Goal: Find specific page/section: Find specific page/section

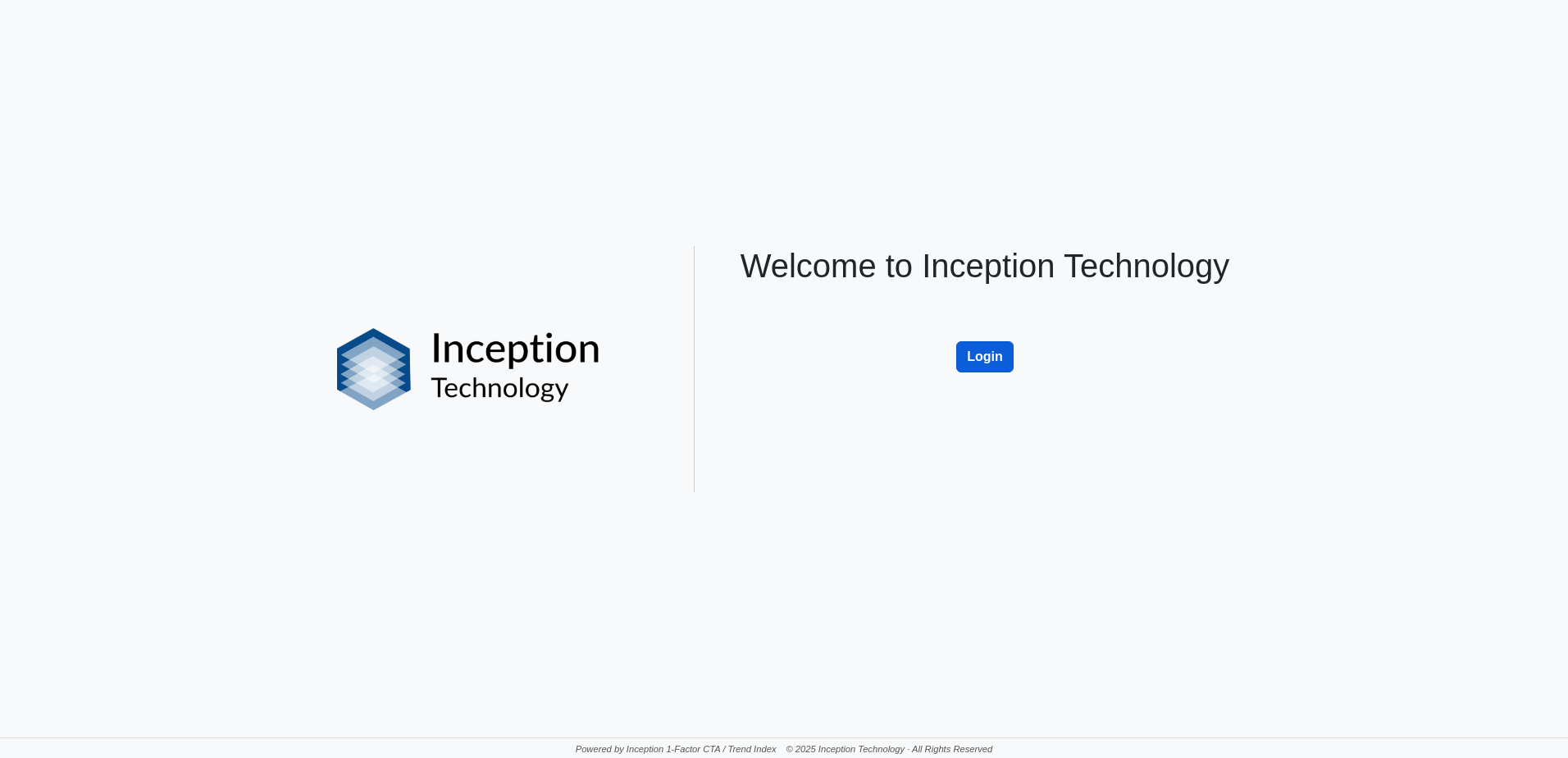
click at [971, 361] on button "Login" at bounding box center [985, 357] width 58 height 31
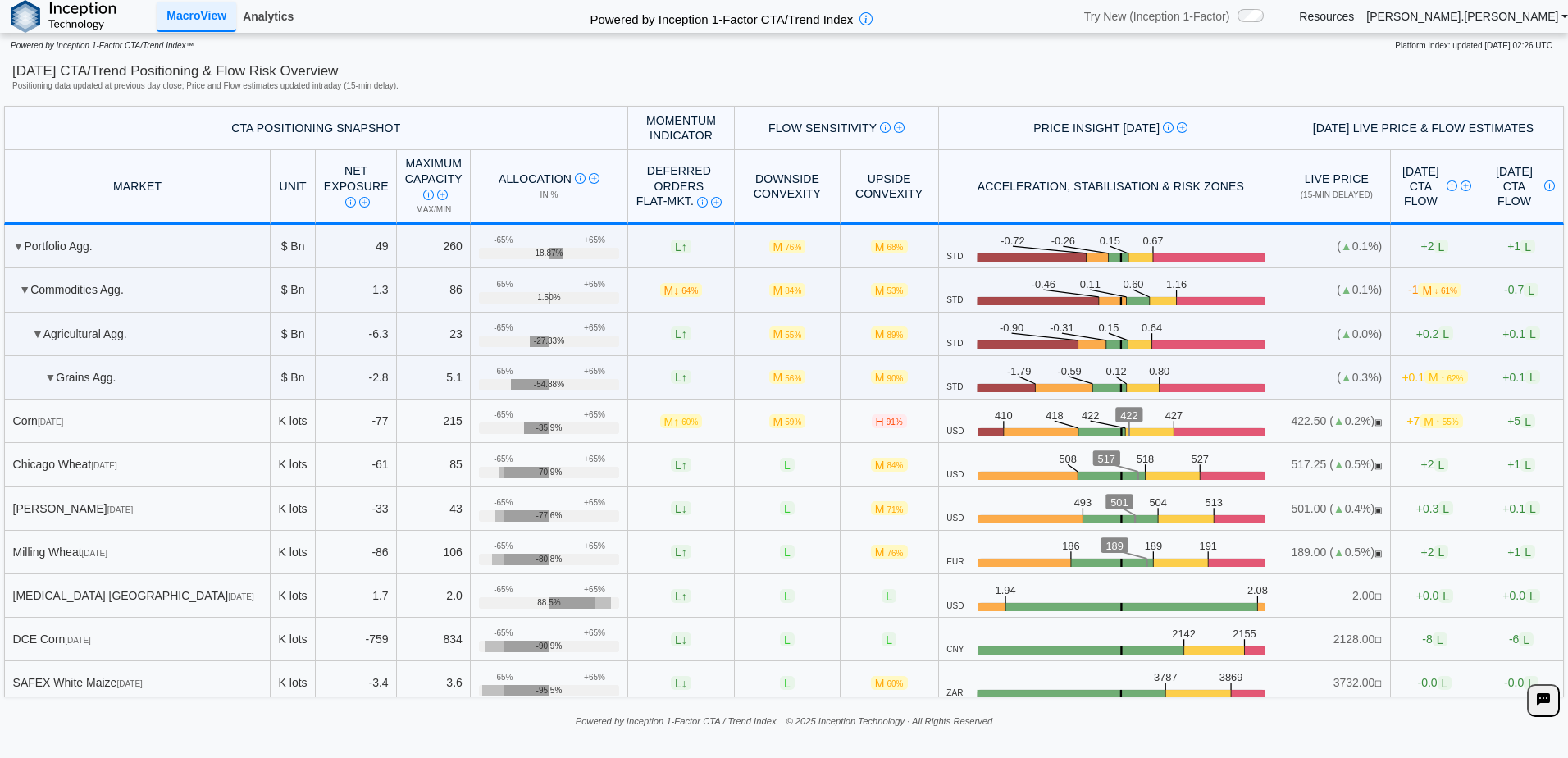
click at [265, 17] on link "Analytics" at bounding box center [268, 16] width 64 height 28
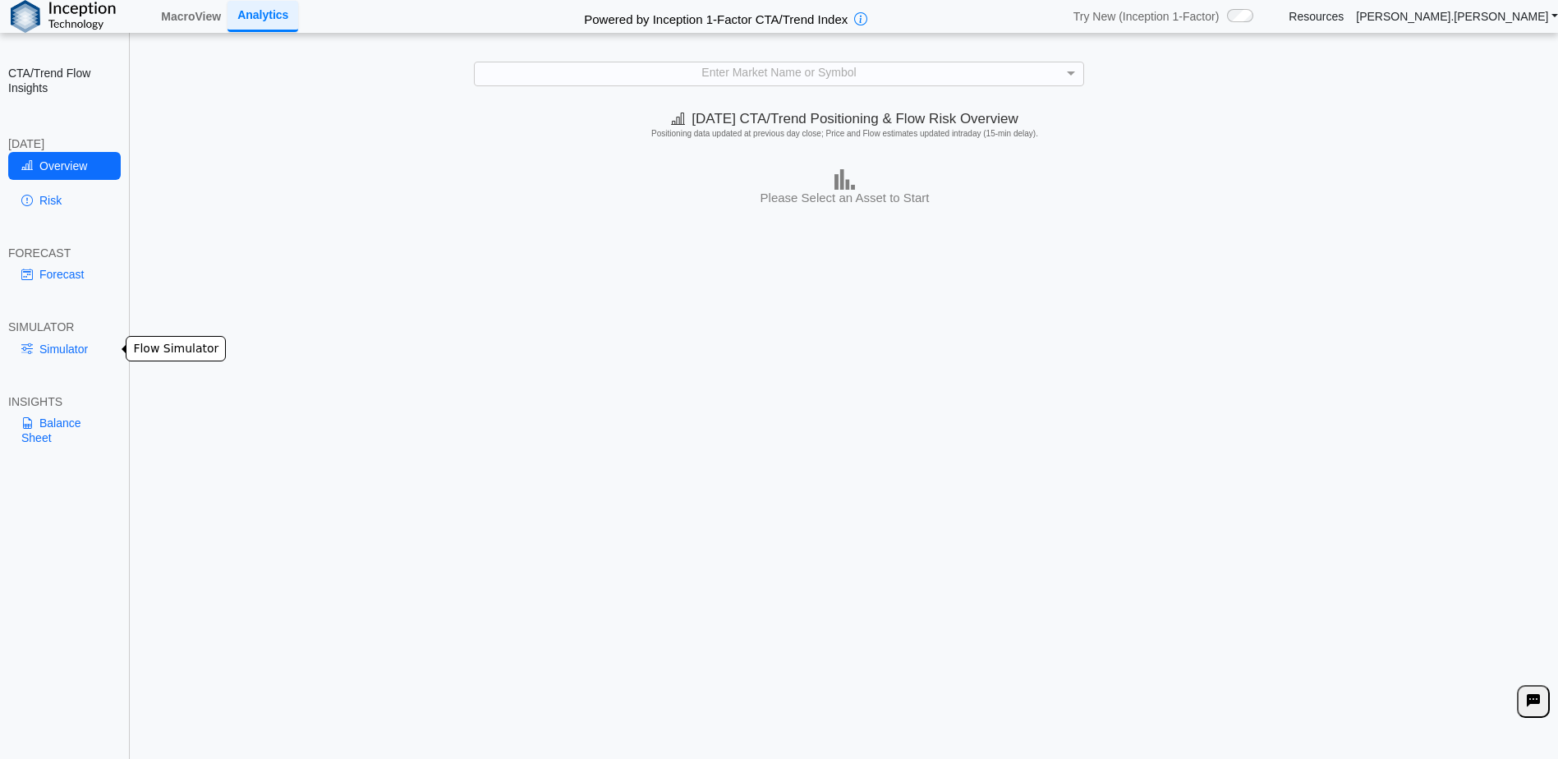
click at [76, 343] on link "Simulator" at bounding box center [64, 349] width 113 height 28
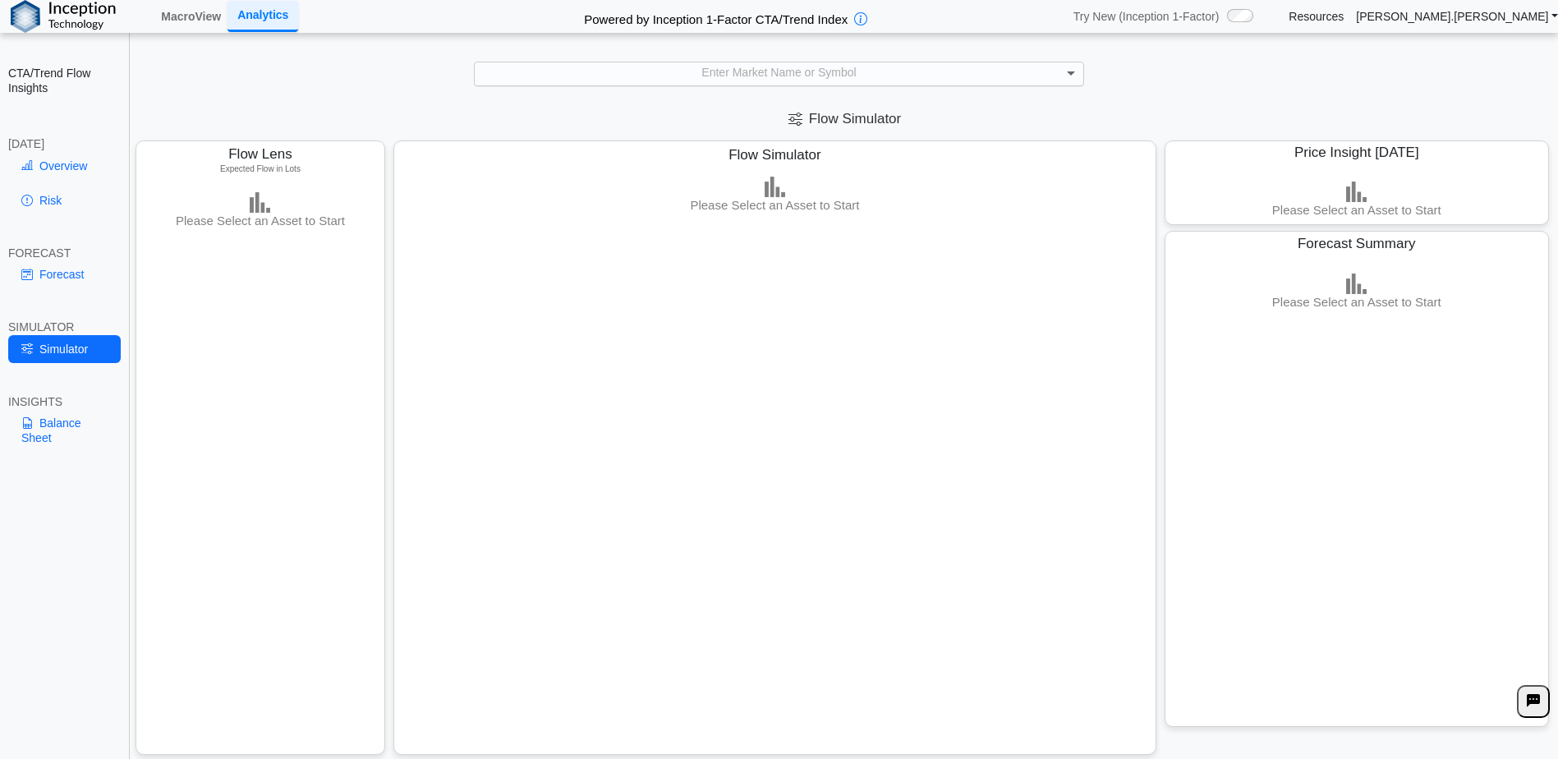
click at [1066, 71] on span at bounding box center [1073, 73] width 21 height 23
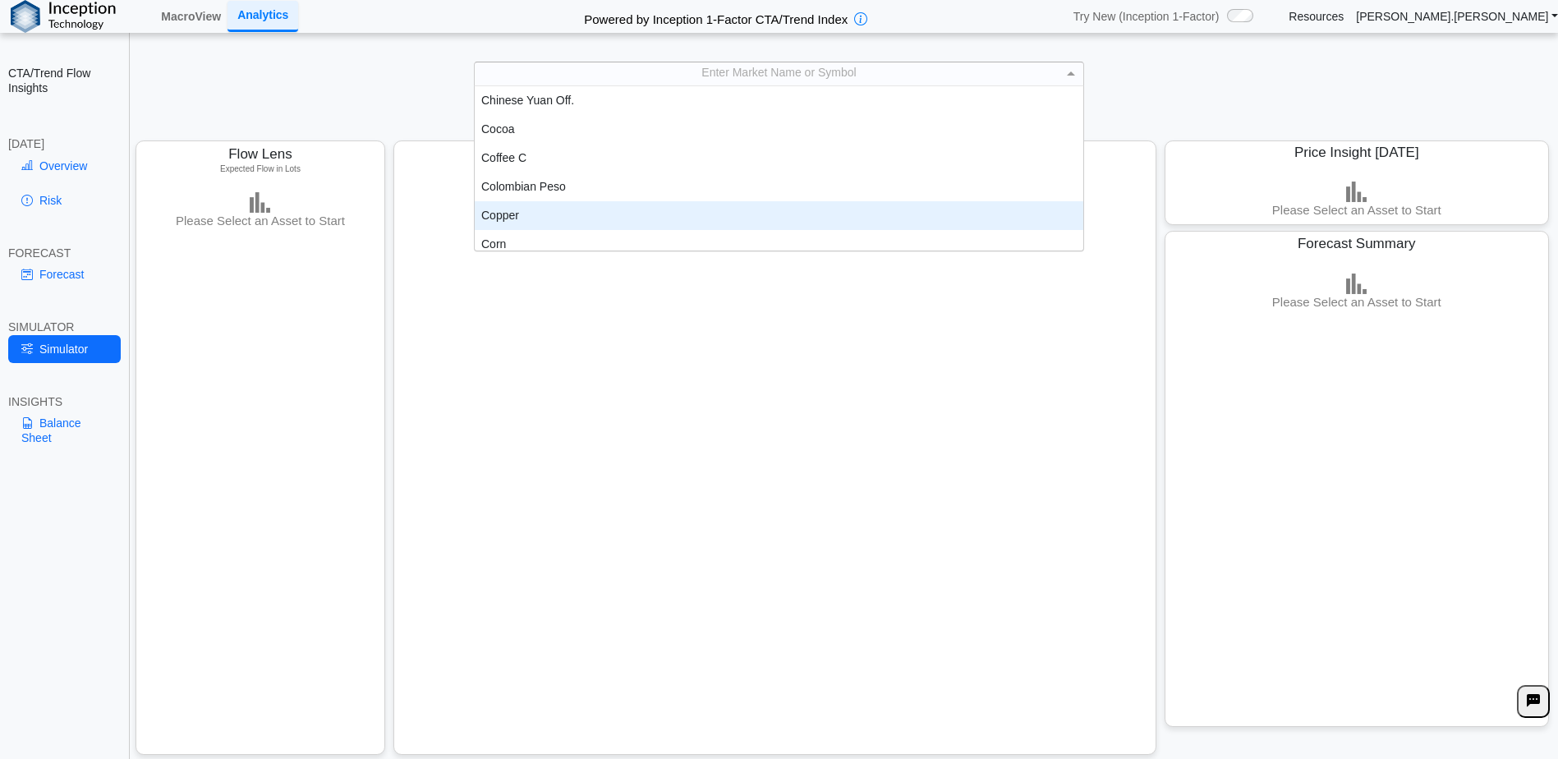
scroll to position [583, 0]
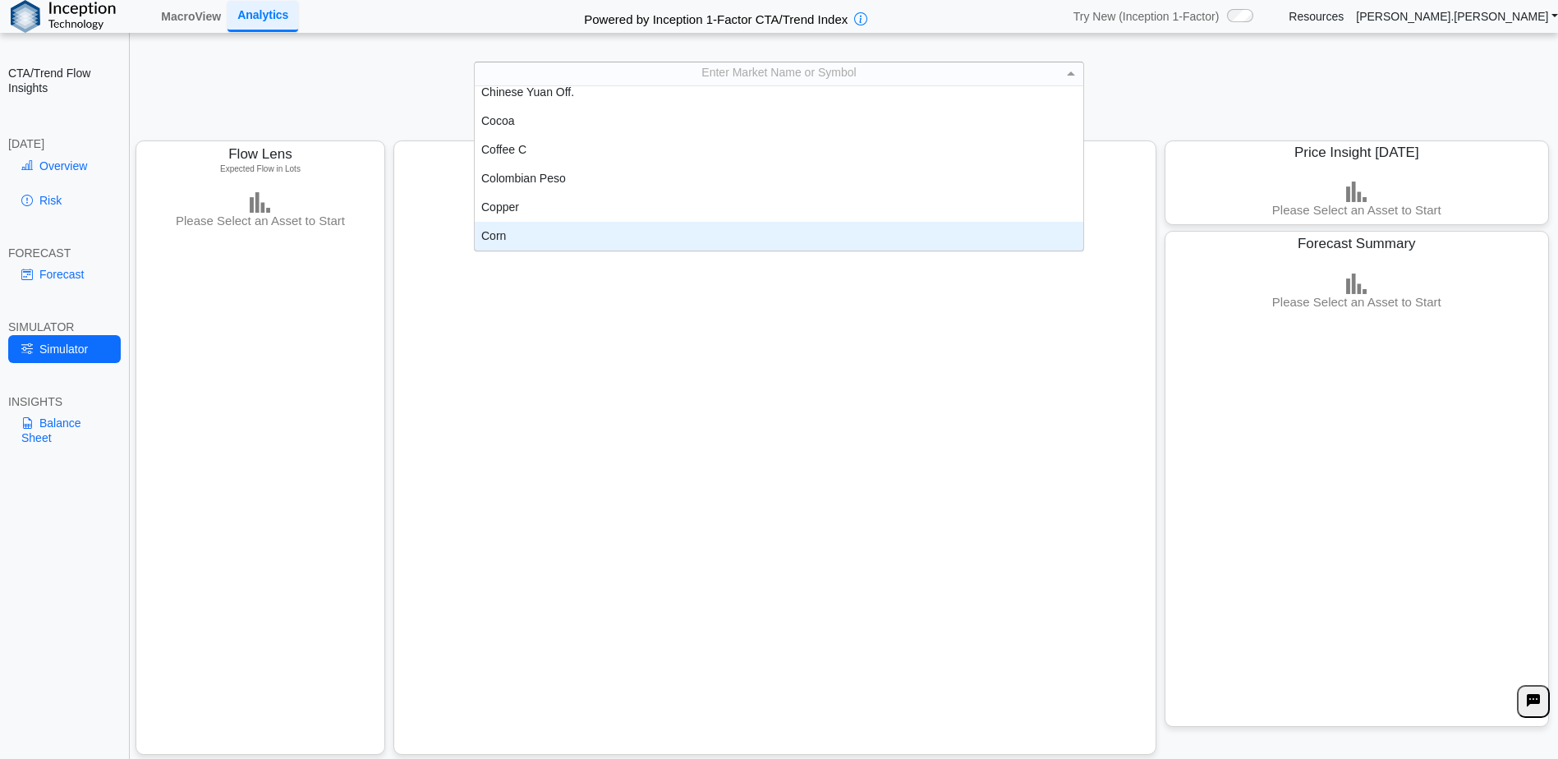
click at [541, 231] on div "Corn" at bounding box center [779, 236] width 609 height 29
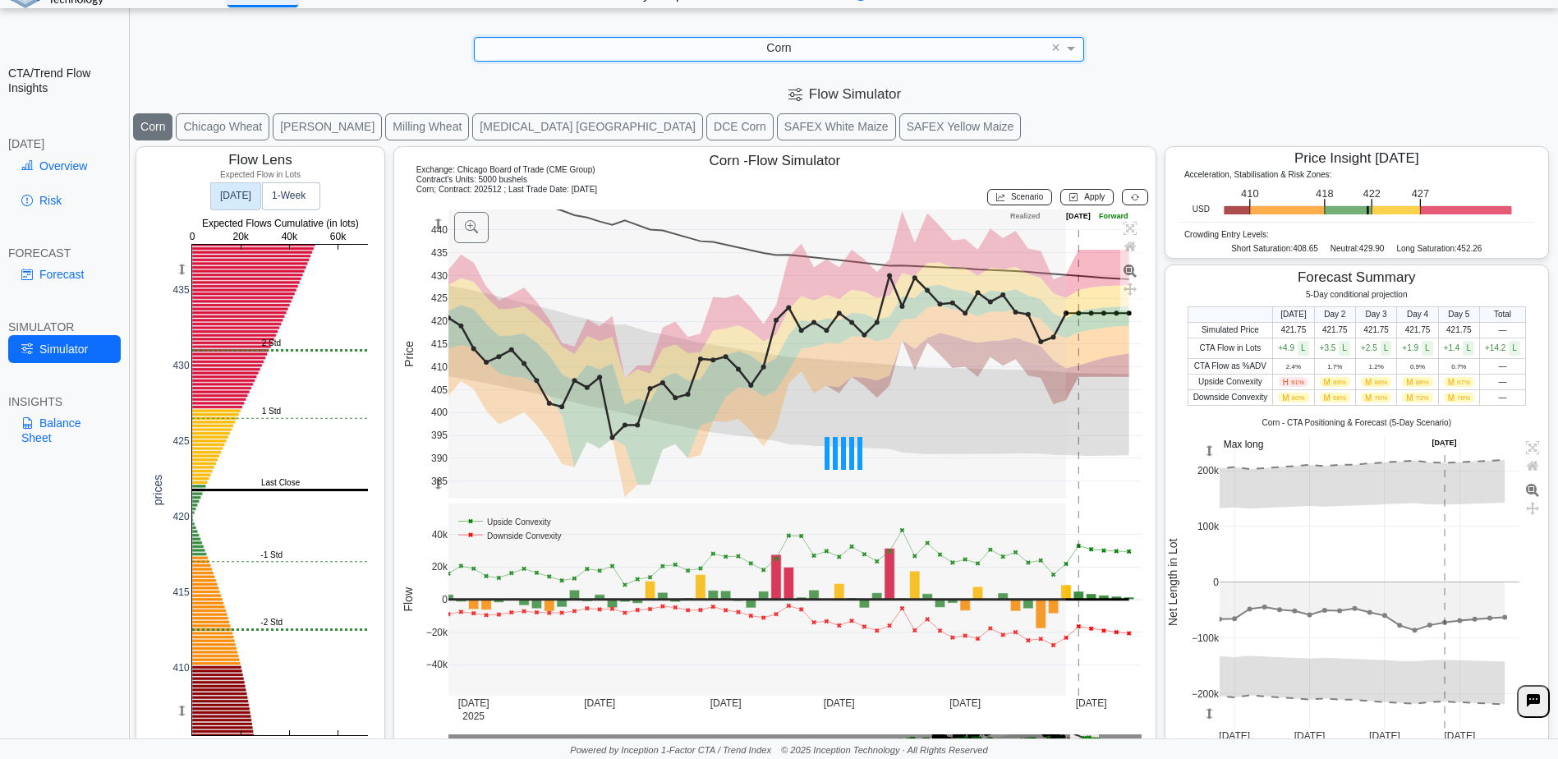
scroll to position [27, 0]
